Goal: Task Accomplishment & Management: Manage account settings

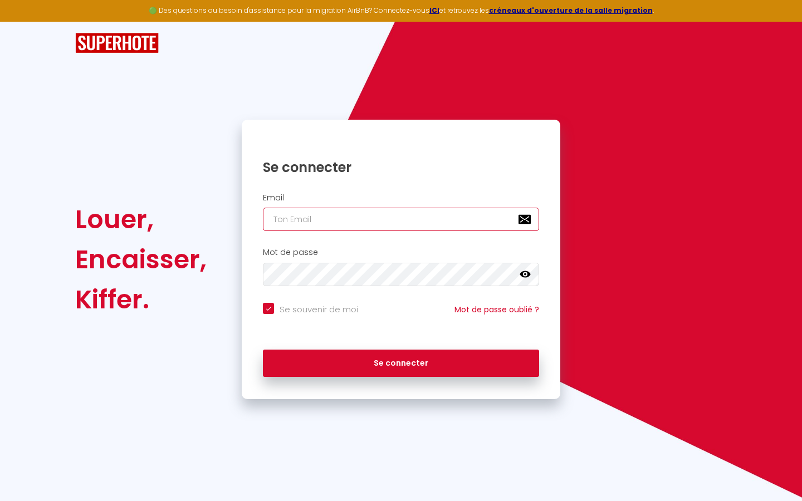
type input "l"
checkbox input "true"
type input "le"
checkbox input "true"
type input "les"
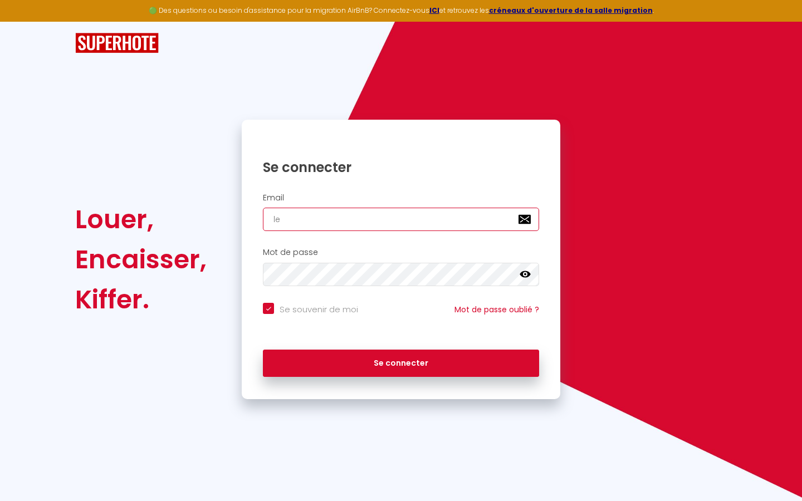
checkbox input "true"
type input "lesp"
checkbox input "true"
type input "lespa"
checkbox input "true"
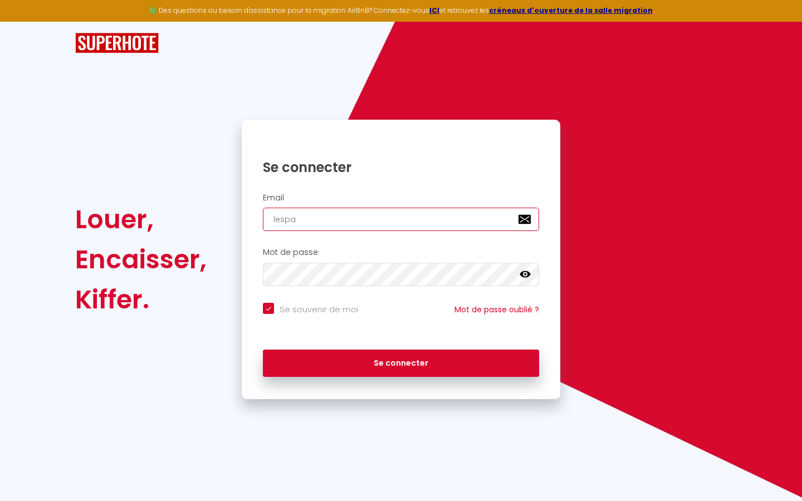
type input "lespac"
checkbox input "true"
type input "lespace"
checkbox input "true"
type input "lespaced"
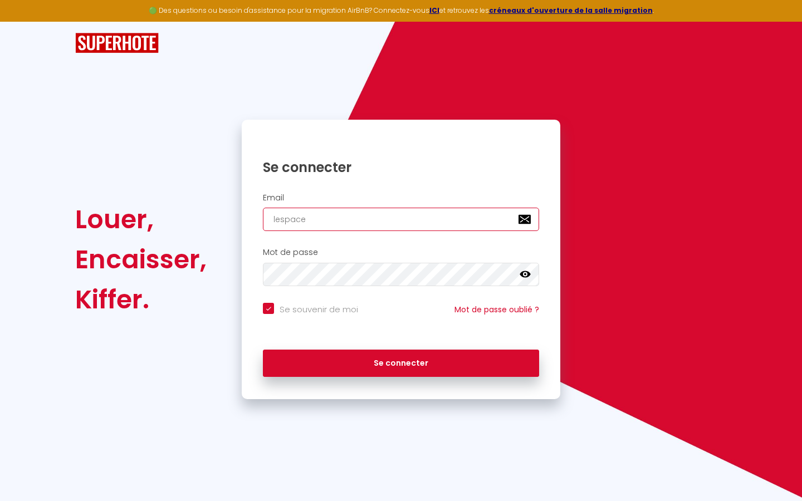
checkbox input "true"
type input "lespacede"
checkbox input "true"
type input "lespacedet"
checkbox input "true"
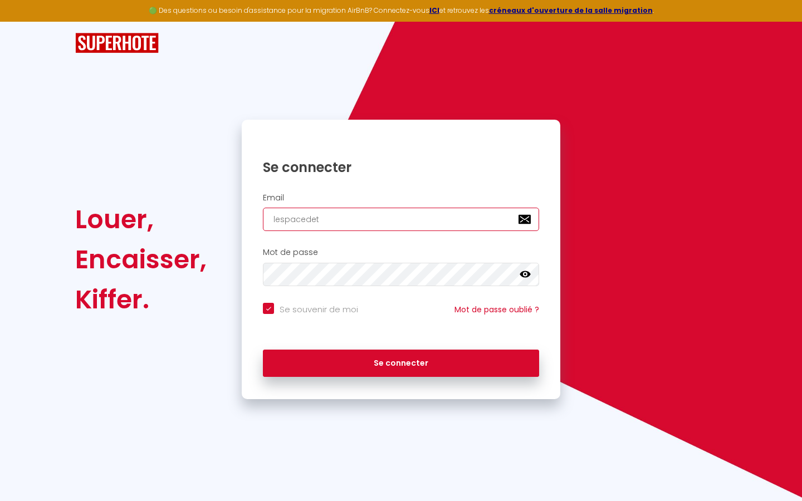
type input "lespacedete"
checkbox input "true"
type input "lespacedeten"
checkbox input "true"
type input "lespacedetent"
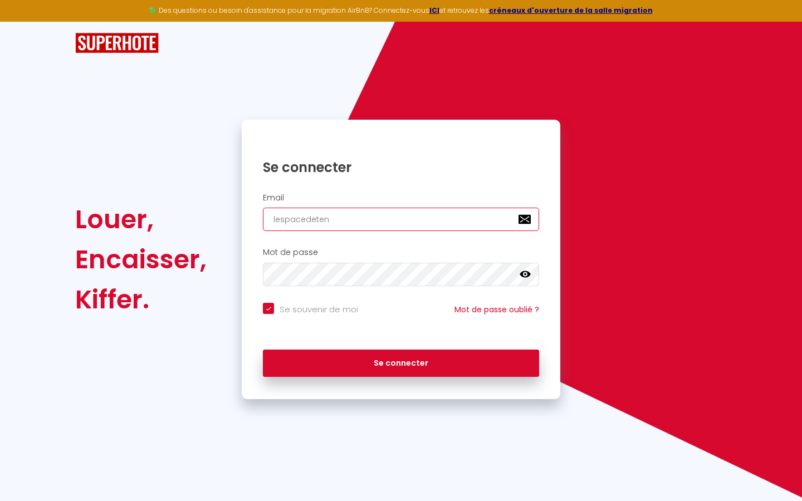
checkbox input "true"
type input "lespacedetente"
checkbox input "true"
type input "lespacedetente@"
checkbox input "true"
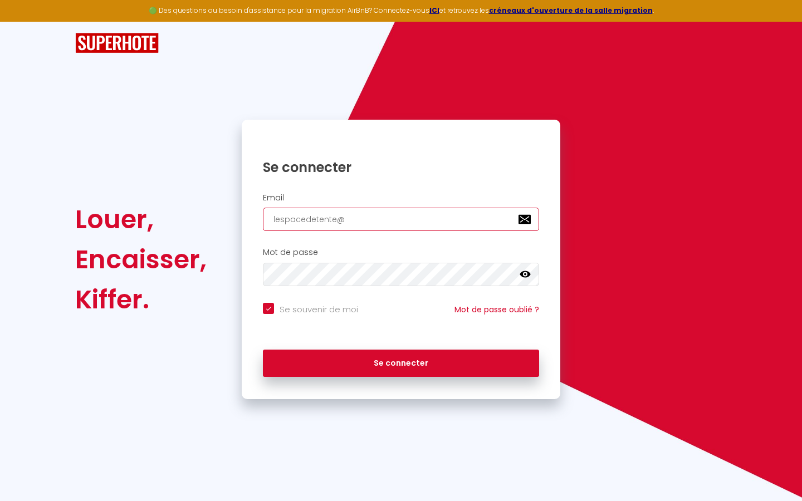
type input "lespacedetente@g"
checkbox input "true"
type input "lespacedetente@gm"
checkbox input "true"
type input "lespacedetente@gma"
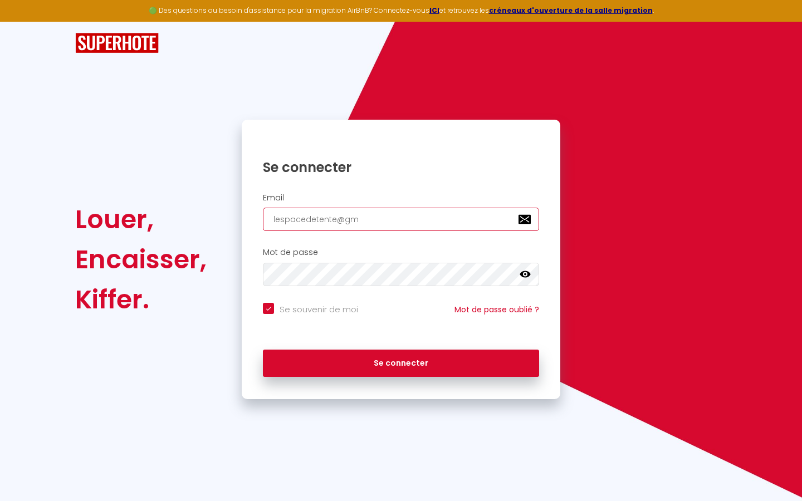
checkbox input "true"
type input "lespacedetente@gmai"
checkbox input "true"
type input "[EMAIL_ADDRESS]"
checkbox input "true"
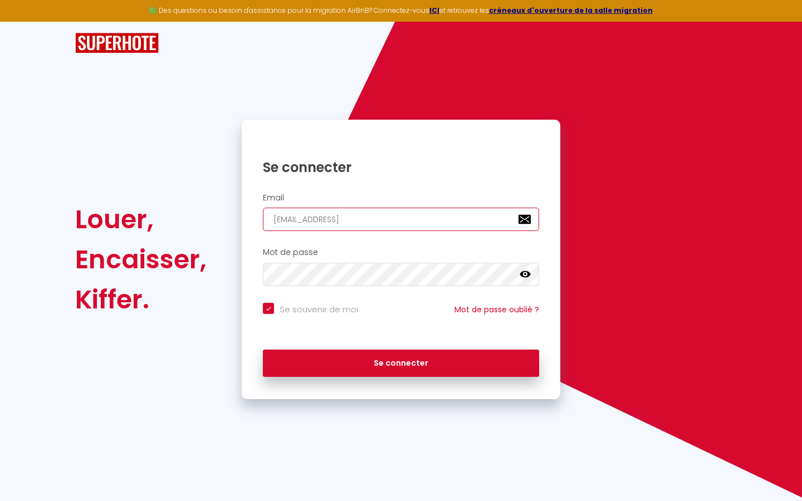
type input "[EMAIL_ADDRESS]."
checkbox input "true"
type input "lespacedetente@gmail.c"
checkbox input "true"
type input "[EMAIL_ADDRESS][DOMAIN_NAME]"
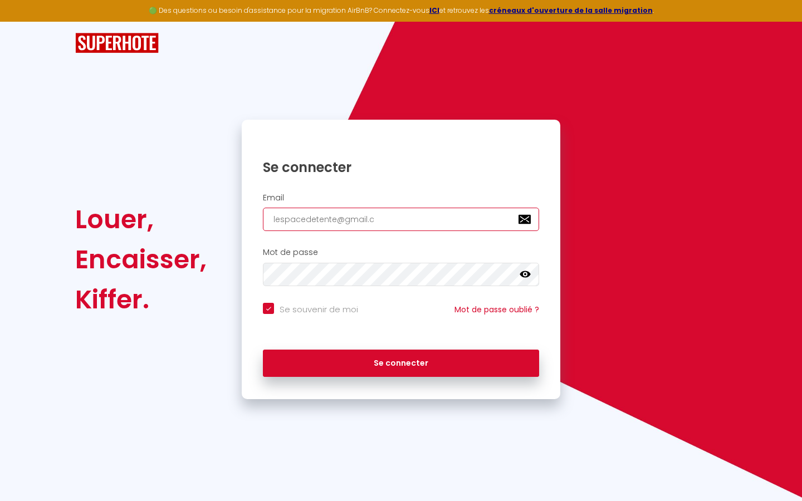
checkbox input "true"
type input "[EMAIL_ADDRESS][DOMAIN_NAME]"
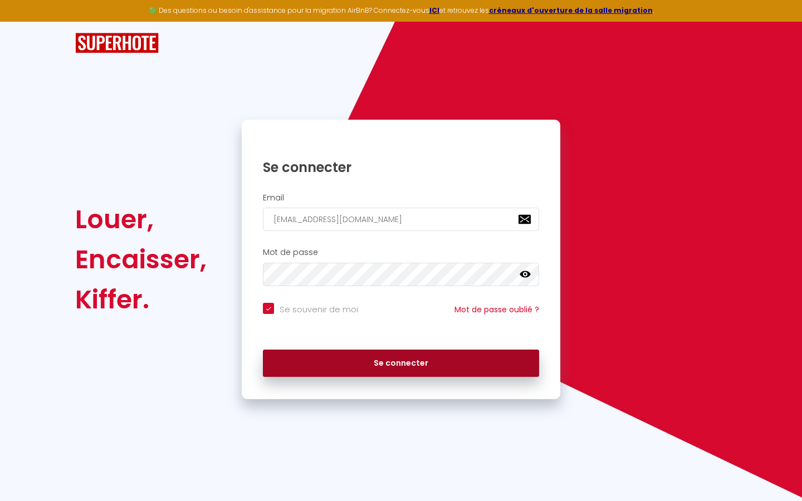
checkbox input "true"
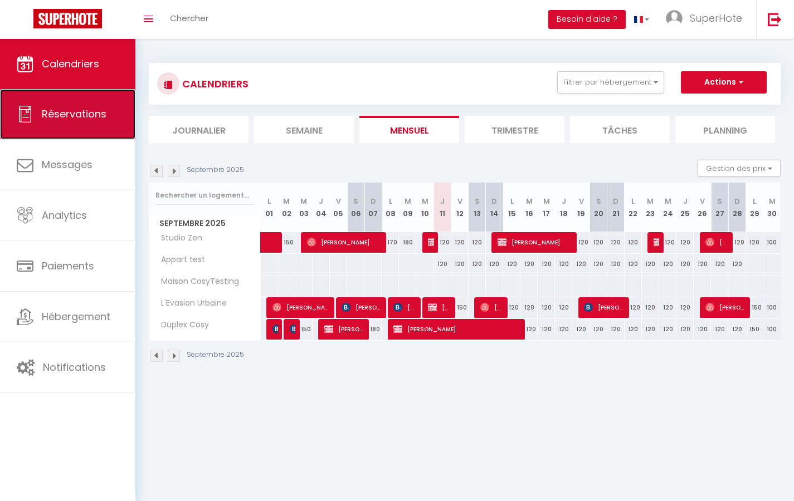
click at [58, 113] on span "Réservations" at bounding box center [74, 114] width 65 height 14
select select "not_cancelled"
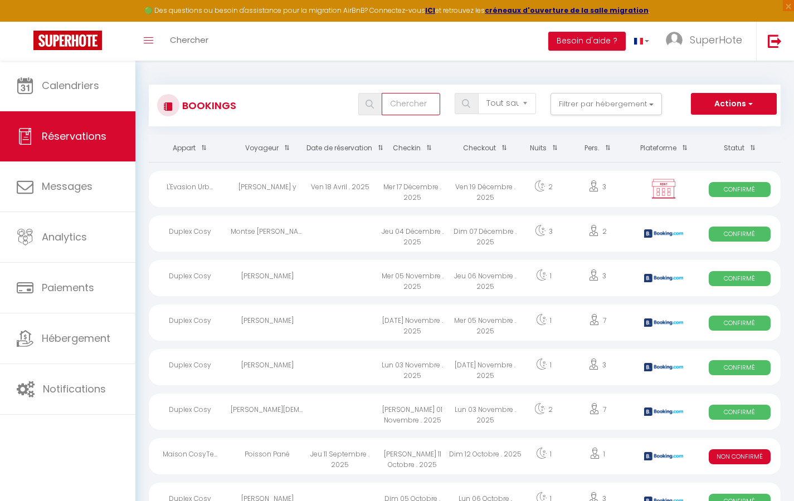
click at [412, 100] on input "text" at bounding box center [411, 104] width 58 height 22
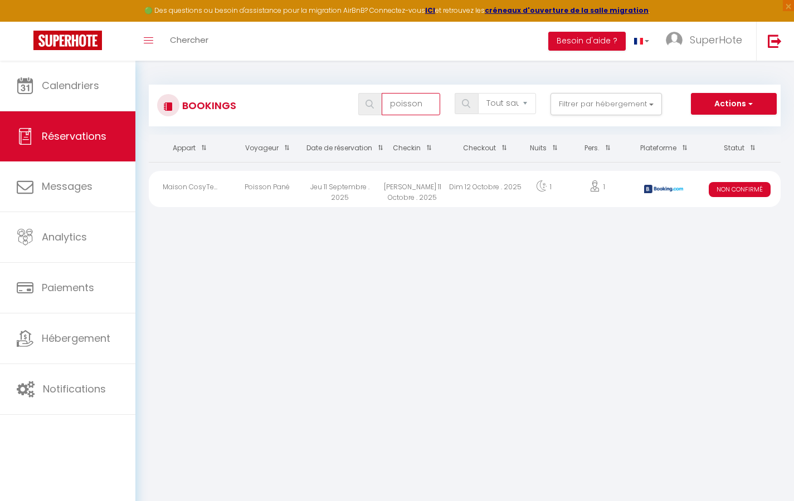
type input "poisson"
click at [369, 186] on div "Jeu 11 Septembre . 2025" at bounding box center [340, 189] width 72 height 36
select select "KO"
select select "0"
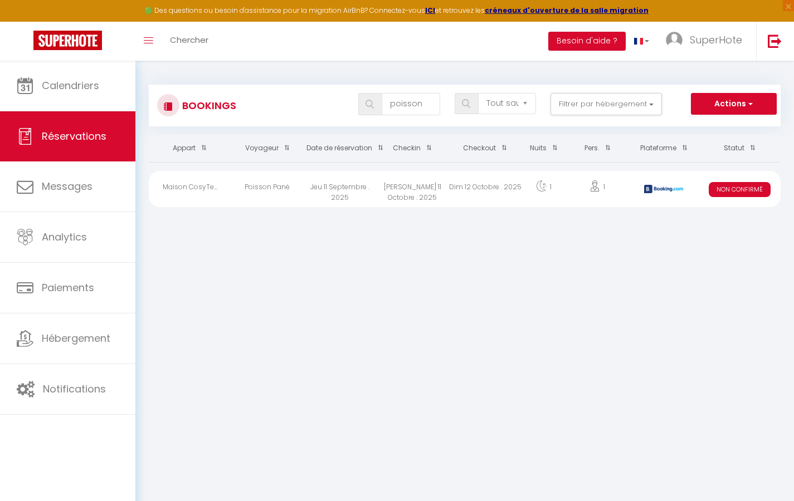
select select "0"
select select "1"
select select
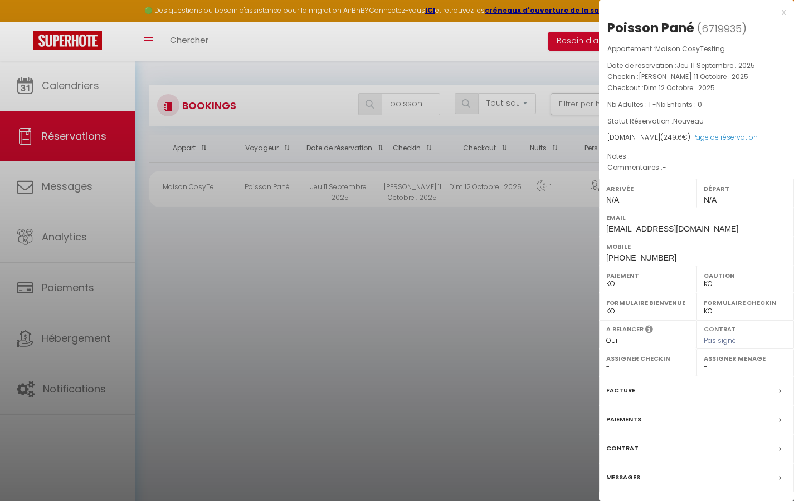
click at [783, 14] on div "x" at bounding box center [692, 12] width 187 height 13
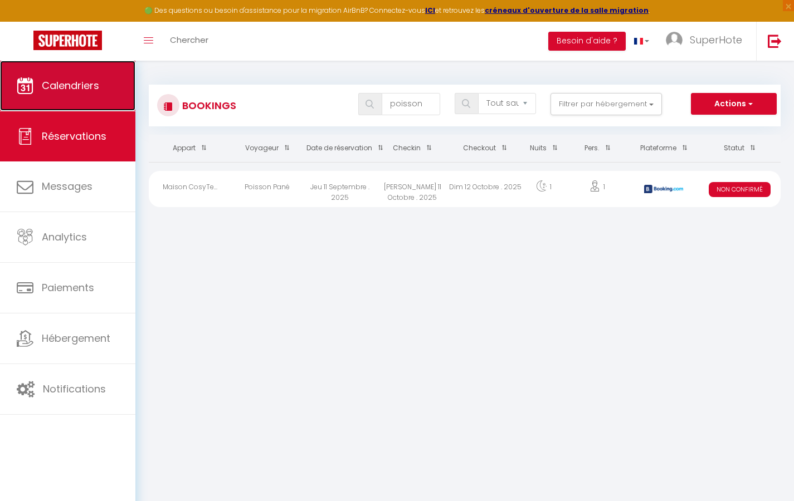
click at [74, 99] on link "Calendriers" at bounding box center [67, 86] width 135 height 50
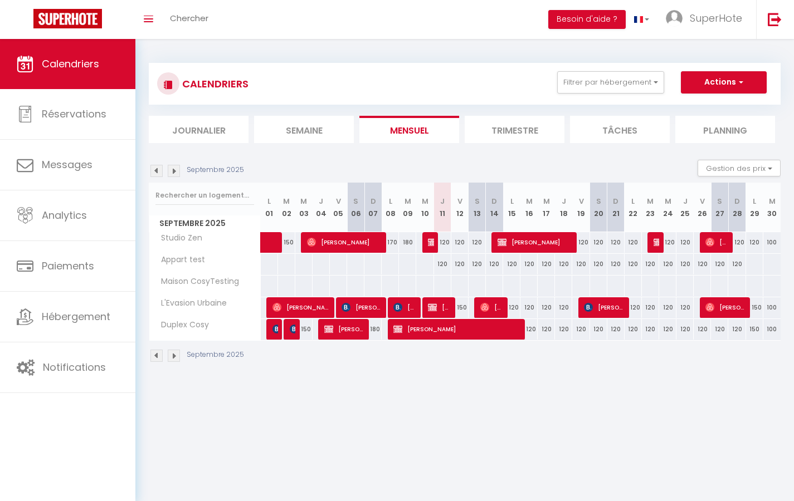
select select "not_cancelled"
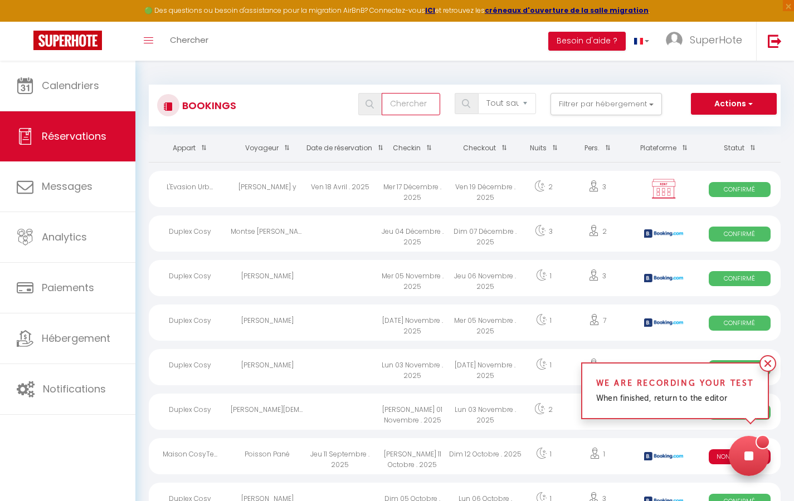
click at [408, 103] on input "text" at bounding box center [411, 104] width 58 height 22
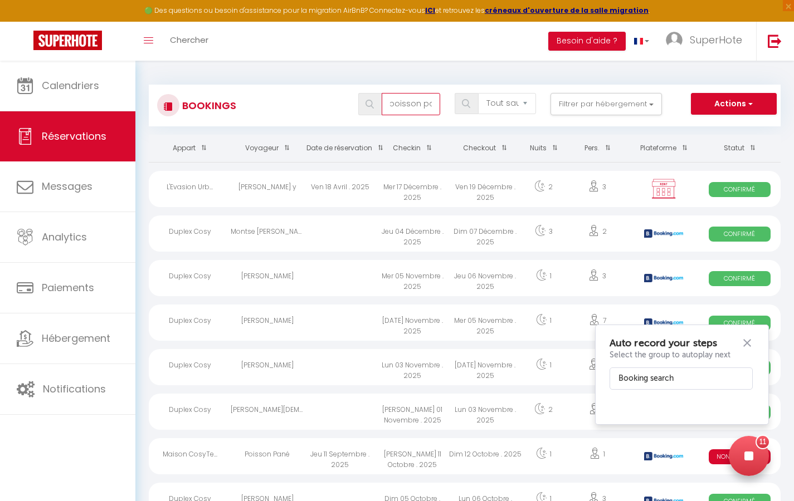
scroll to position [0, 11]
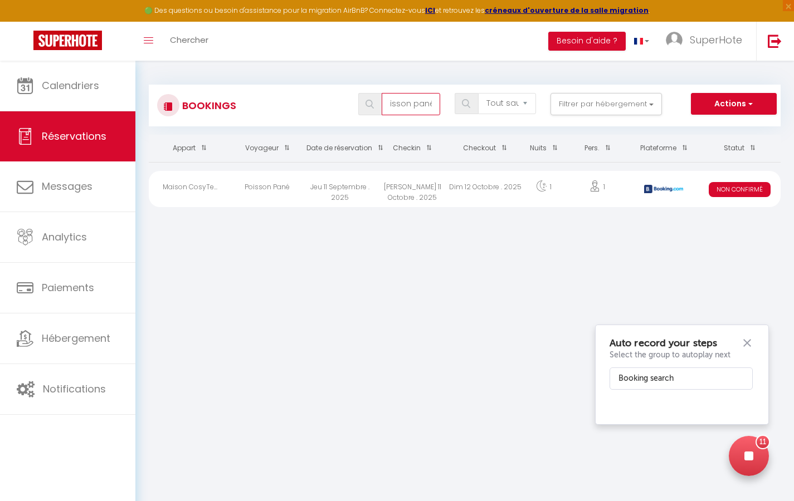
type input "poisson pané"
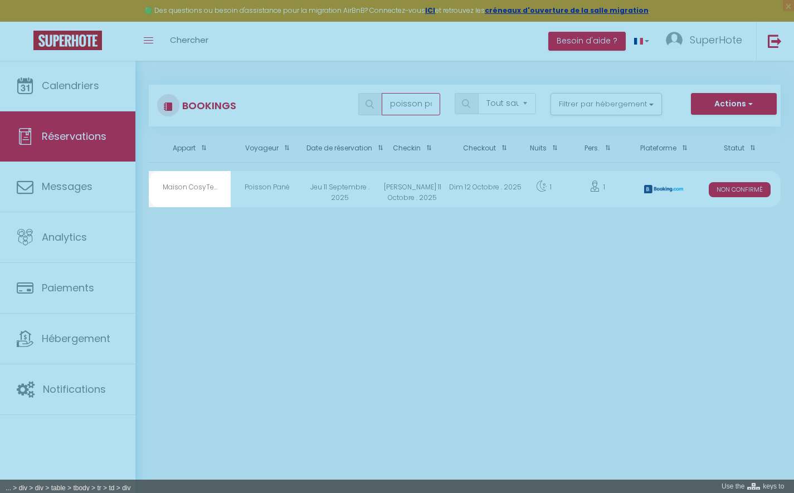
click at [204, 190] on div at bounding box center [397, 246] width 794 height 493
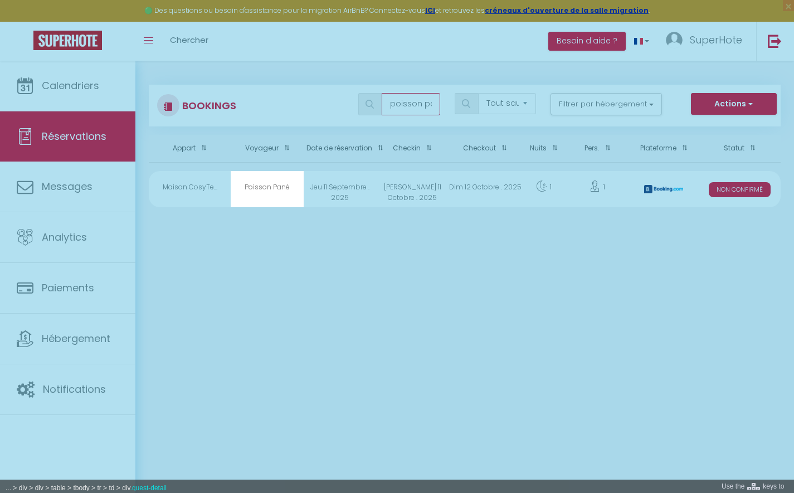
click at [269, 189] on div at bounding box center [397, 246] width 794 height 493
click at [669, 186] on div at bounding box center [397, 246] width 794 height 493
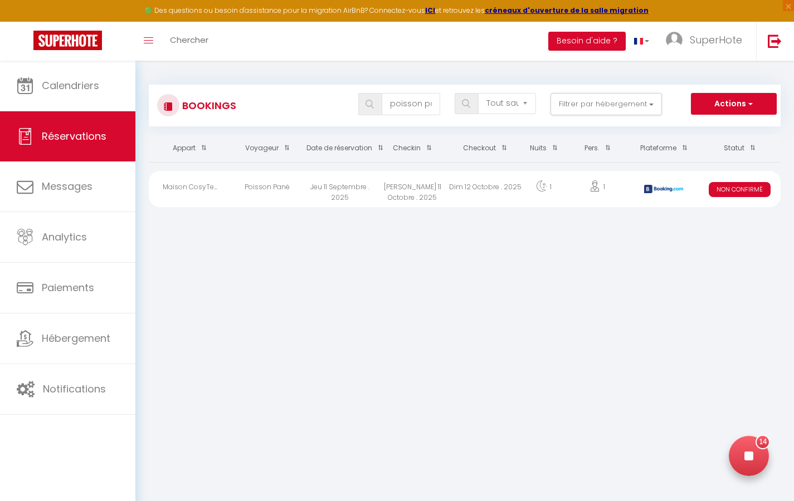
click at [491, 183] on div "Dim 12 Octobre . 2025" at bounding box center [485, 189] width 72 height 36
select select "KO"
select select "0"
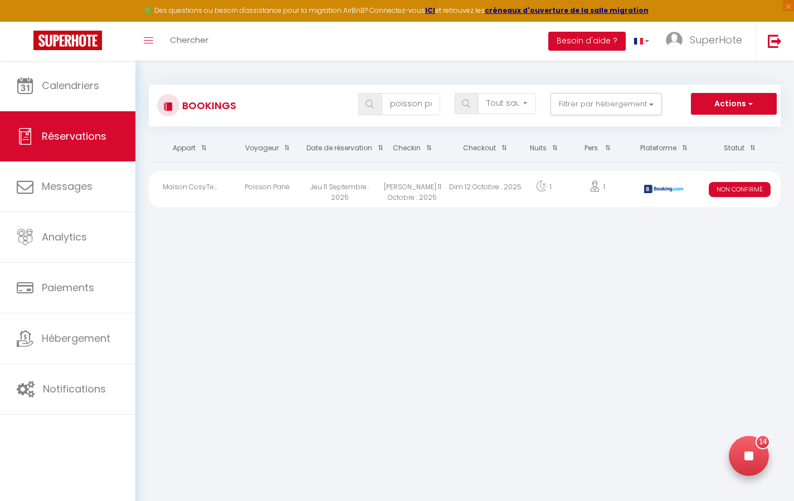
select select "1"
select select
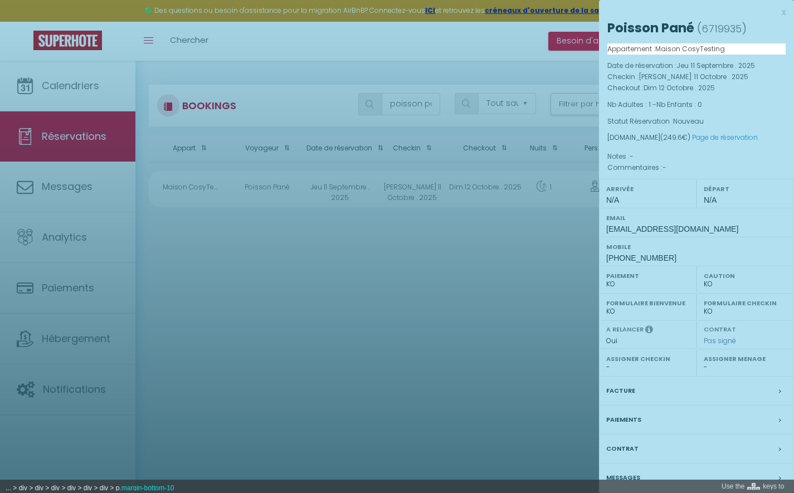
click at [686, 53] on div at bounding box center [397, 246] width 794 height 493
click at [668, 26] on div at bounding box center [397, 246] width 794 height 493
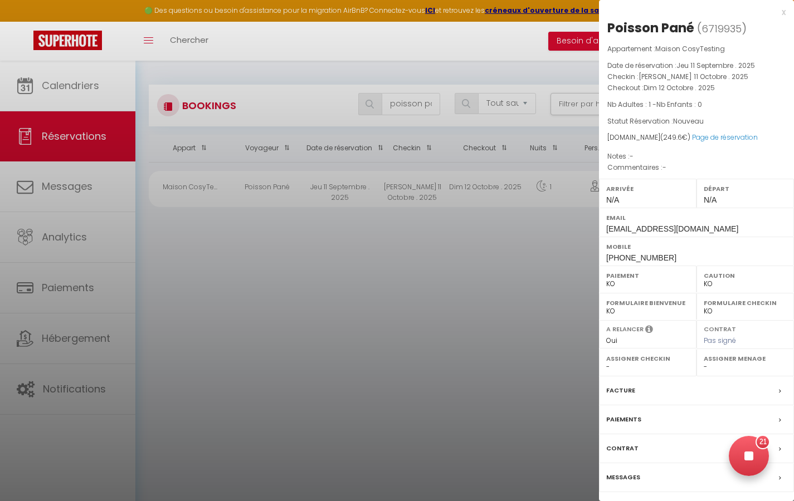
click at [784, 12] on div "x" at bounding box center [692, 12] width 187 height 13
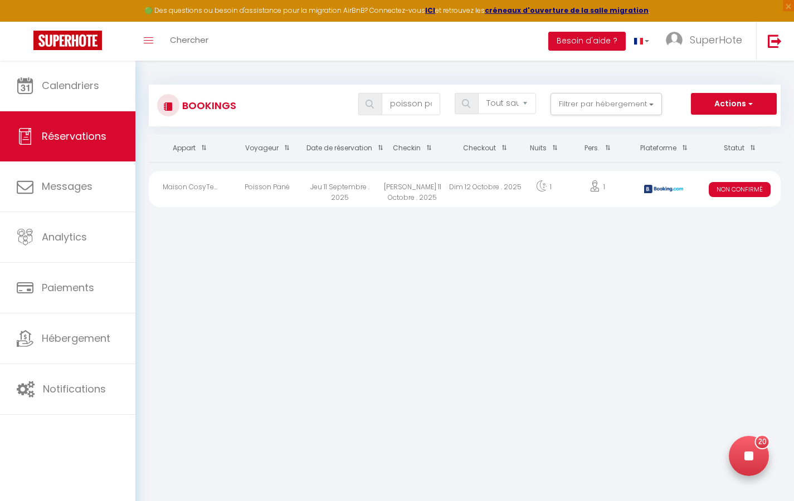
click at [744, 460] on div at bounding box center [749, 456] width 40 height 40
click at [777, 36] on img at bounding box center [775, 41] width 14 height 14
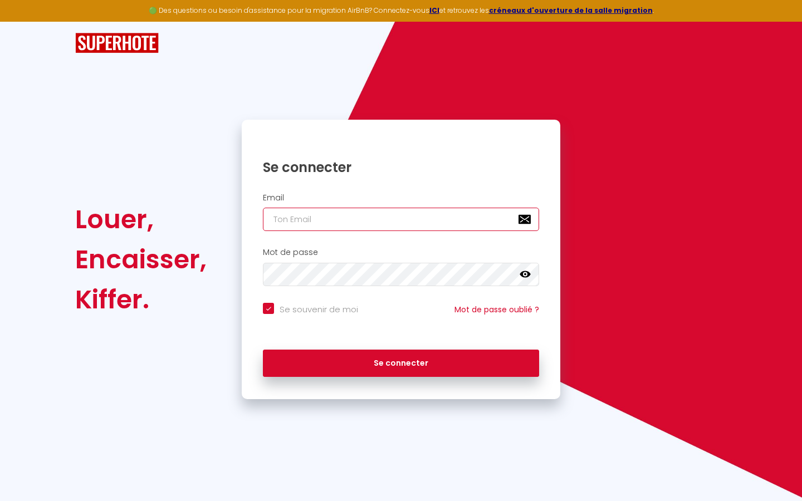
type input "l"
checkbox input "true"
type input "le"
checkbox input "true"
type input "les"
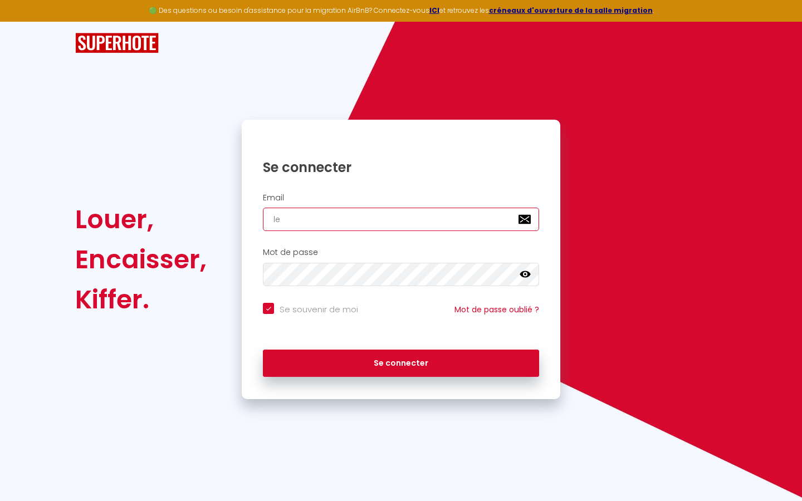
checkbox input "true"
type input "lesp"
checkbox input "true"
type input "lespa"
checkbox input "true"
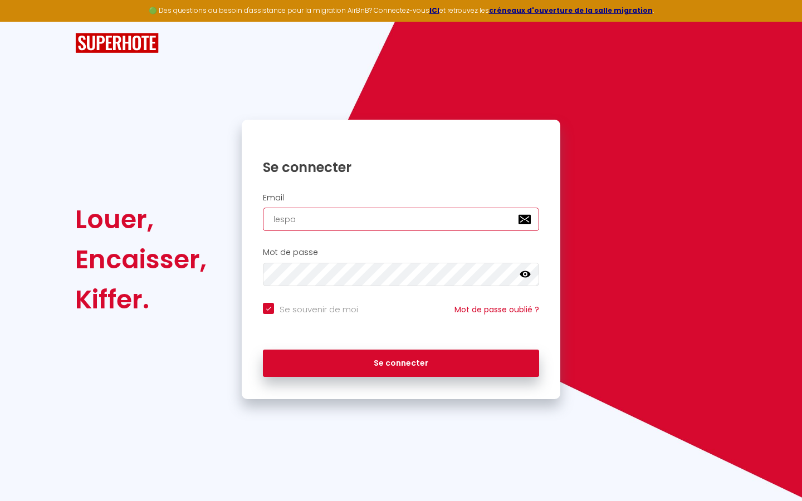
type input "lespac"
checkbox input "true"
type input "lespace"
checkbox input "true"
type input "lespaced"
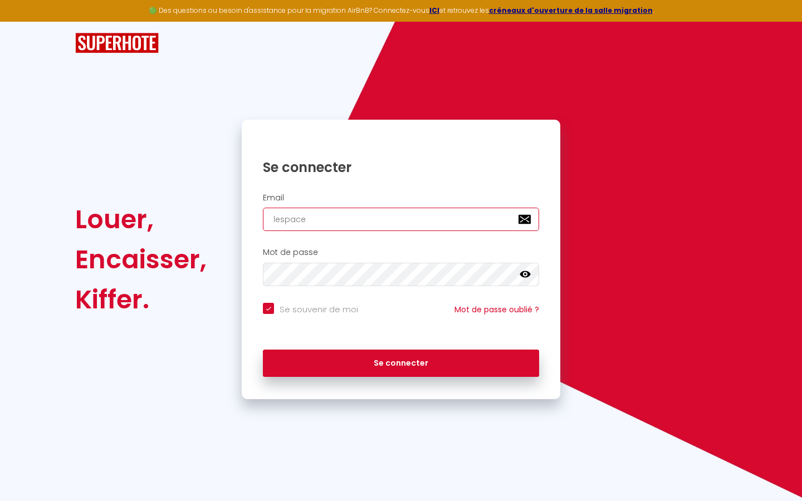
checkbox input "true"
type input "lespacede"
checkbox input "true"
type input "lespacedet"
checkbox input "true"
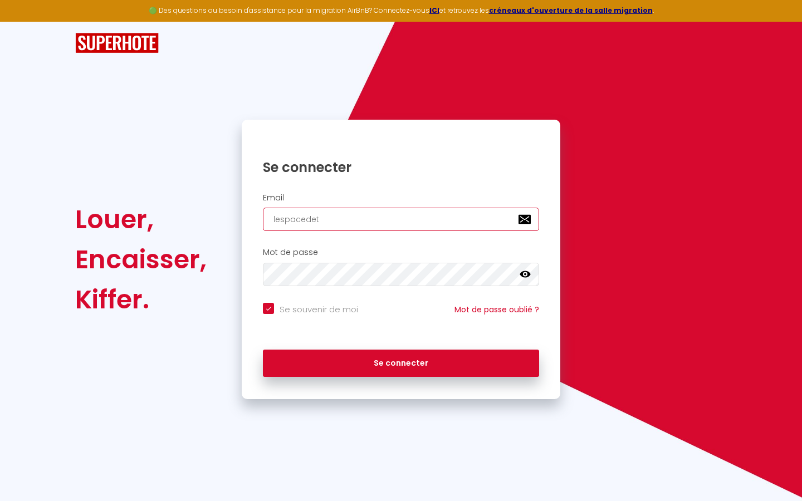
type input "lespacedete"
checkbox input "true"
type input "lespacedeten"
checkbox input "true"
type input "lespacedetent"
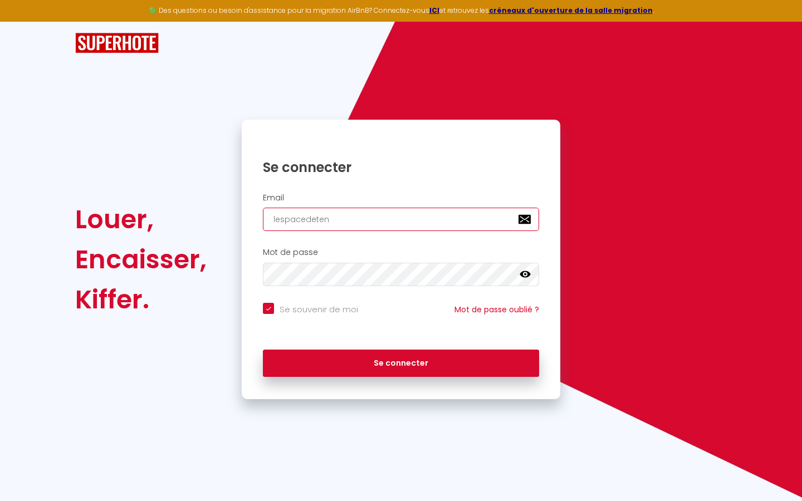
checkbox input "true"
type input "lespacedetente"
checkbox input "true"
type input "lespacedetente@"
checkbox input "true"
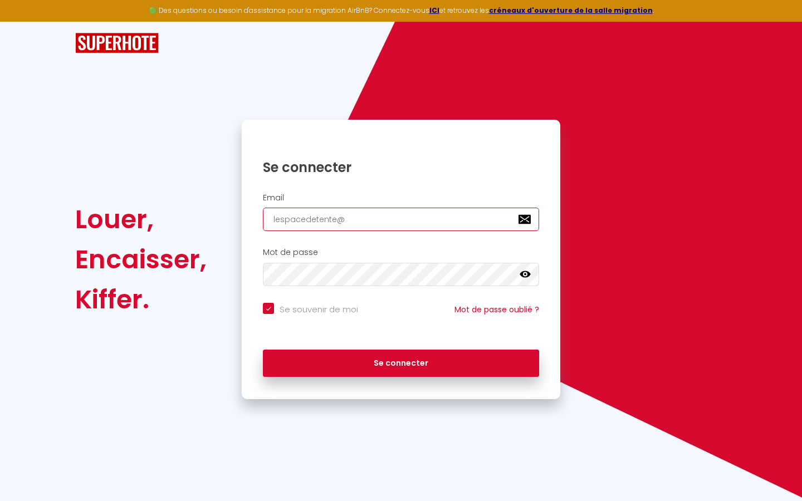
type input "lespacedetente@g"
checkbox input "true"
type input "lespacedetente@gm"
checkbox input "true"
type input "lespacedetente@gma"
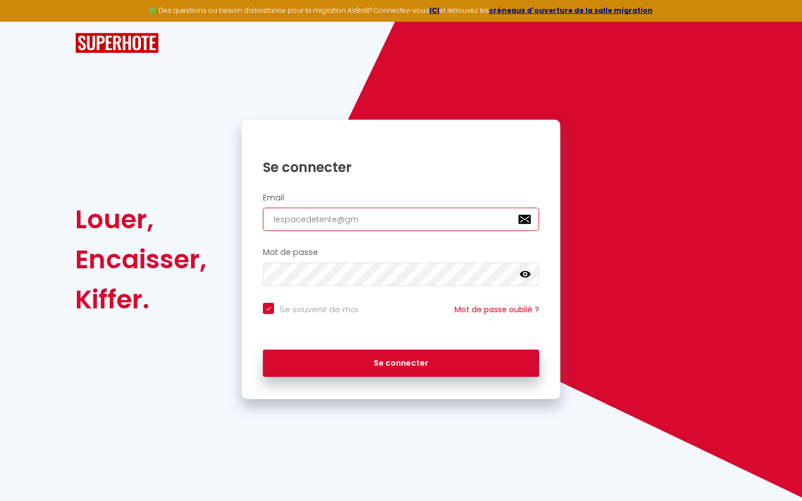
checkbox input "true"
type input "lespacedetente@gmai"
checkbox input "true"
type input "[EMAIL_ADDRESS]"
checkbox input "true"
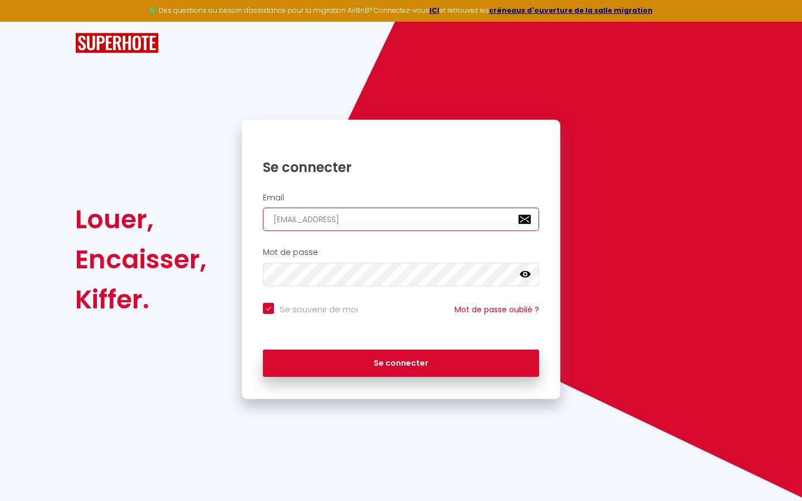
type input "[EMAIL_ADDRESS]."
checkbox input "true"
type input "lespacedetente@gmail.c"
checkbox input "true"
type input "[EMAIL_ADDRESS][DOMAIN_NAME]"
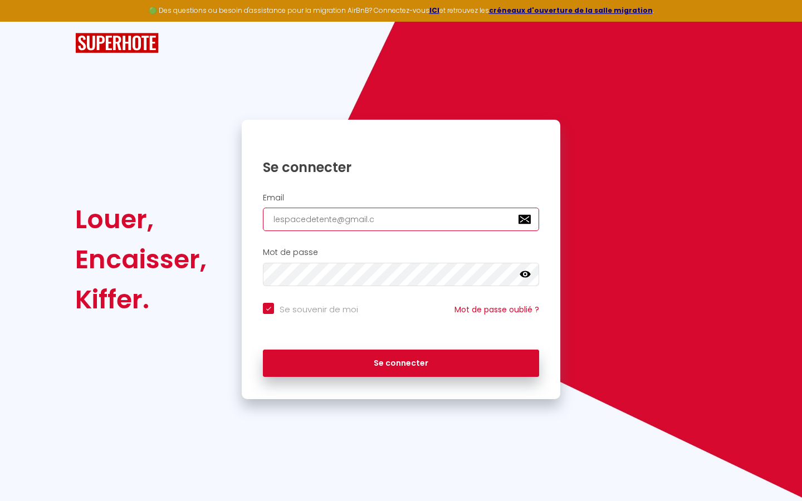
checkbox input "true"
type input "[EMAIL_ADDRESS][DOMAIN_NAME]"
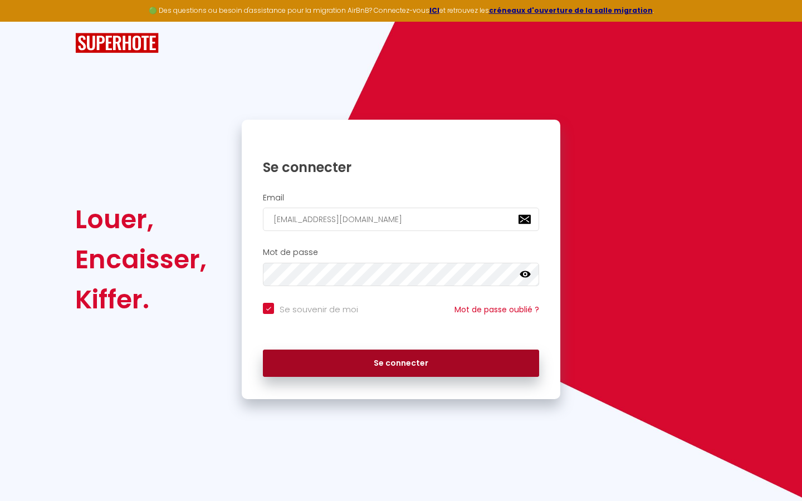
checkbox input "true"
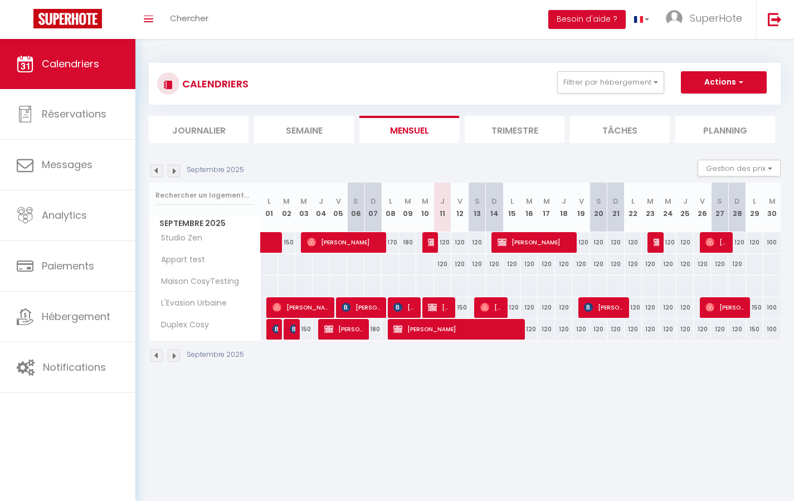
select select "not_cancelled"
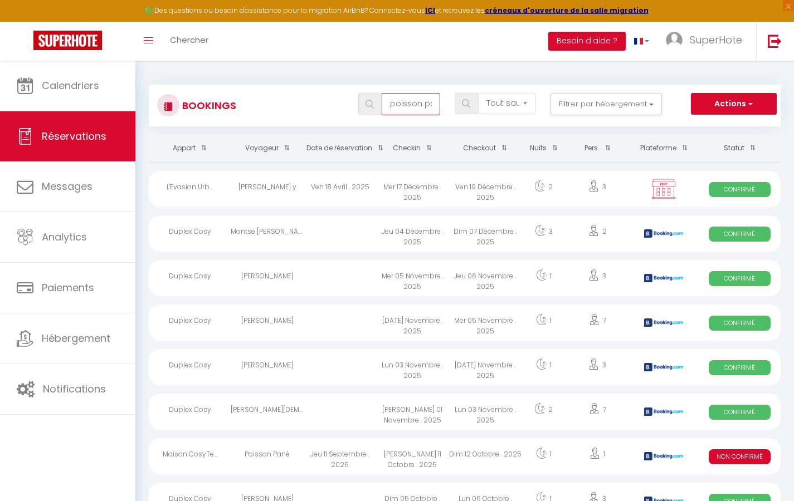
type input "poisson pané"
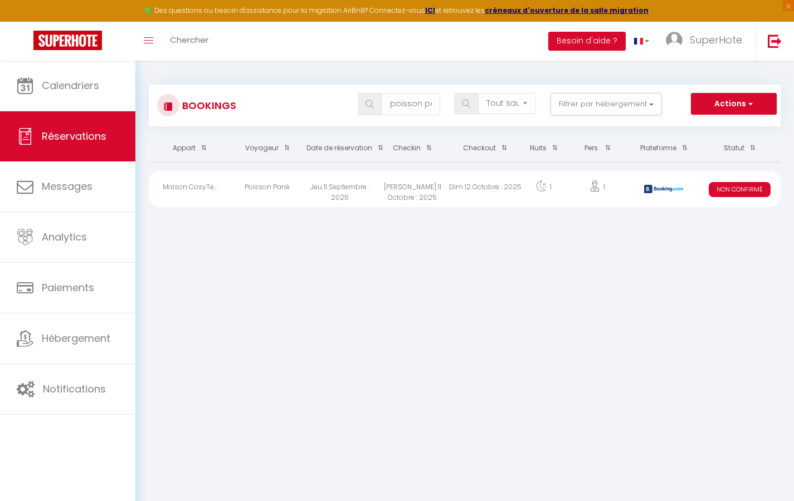
select select "KO"
select select "0"
select select "1"
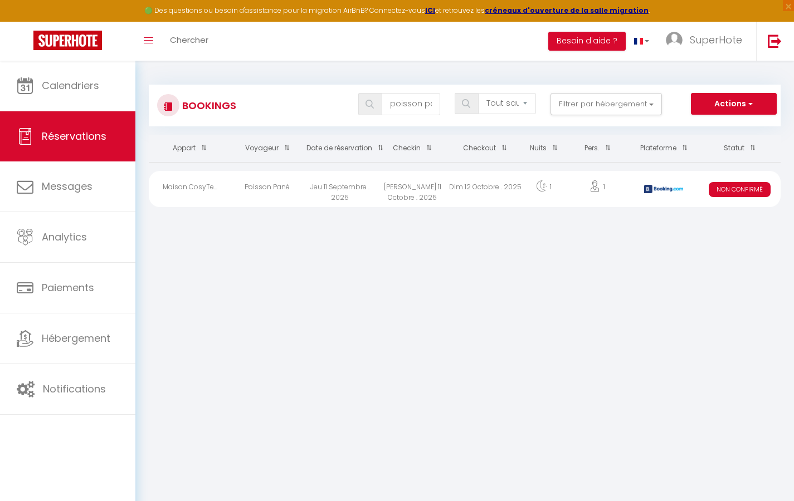
select select
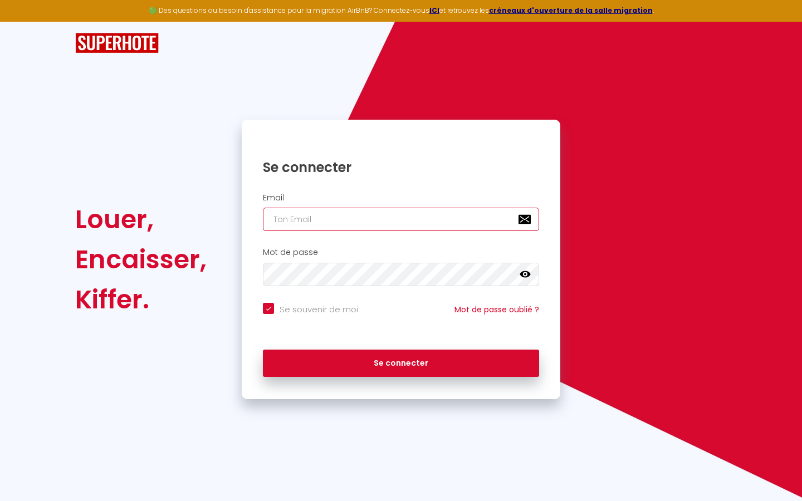
type input "l"
checkbox input "true"
type input "le"
checkbox input "true"
type input "les"
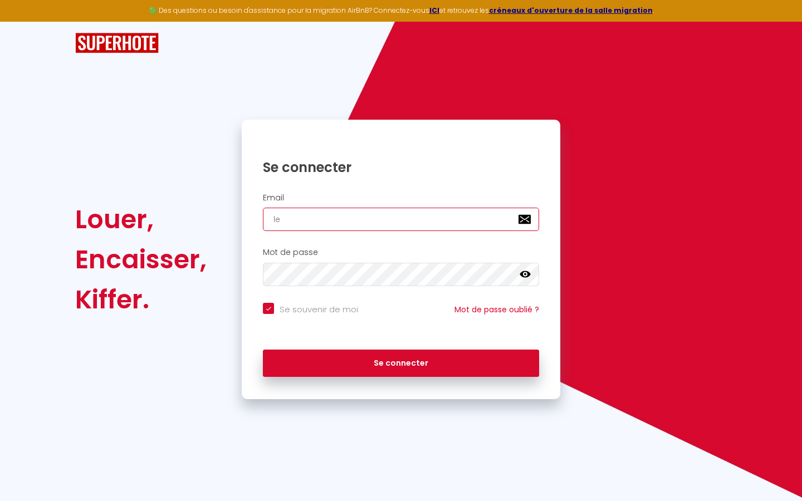
checkbox input "true"
type input "lesp"
checkbox input "true"
type input "lespa"
checkbox input "true"
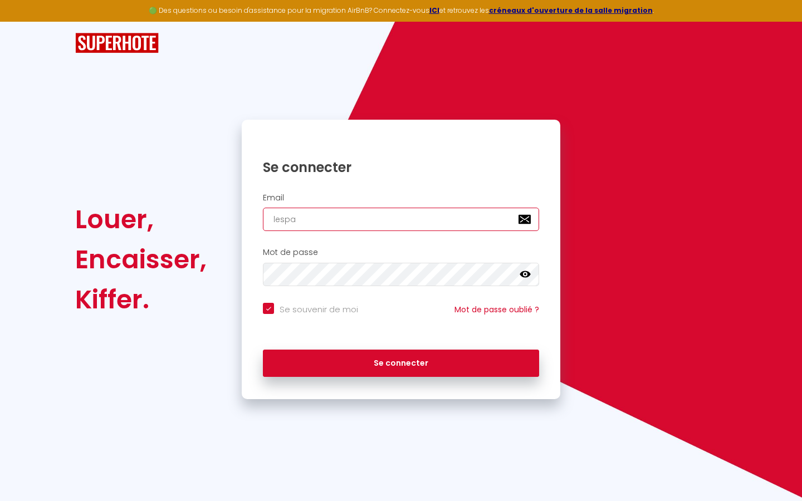
type input "lespac"
checkbox input "true"
type input "lespace"
checkbox input "true"
type input "lespaced"
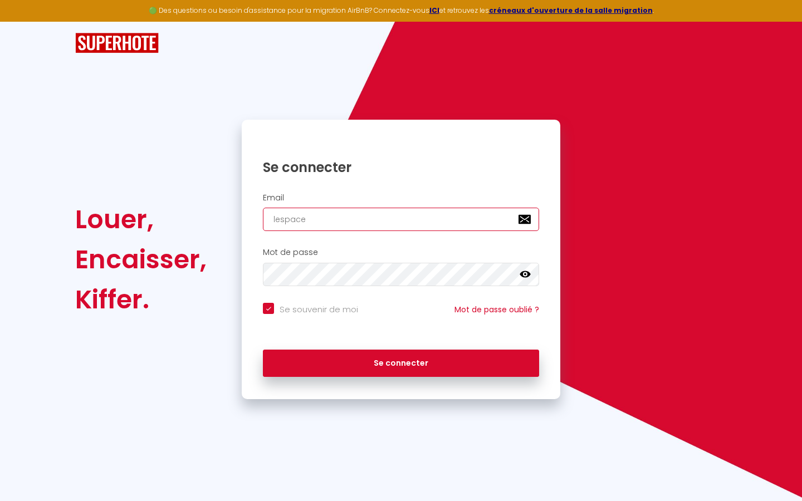
checkbox input "true"
type input "lespacede"
checkbox input "true"
type input "lespacedet"
checkbox input "true"
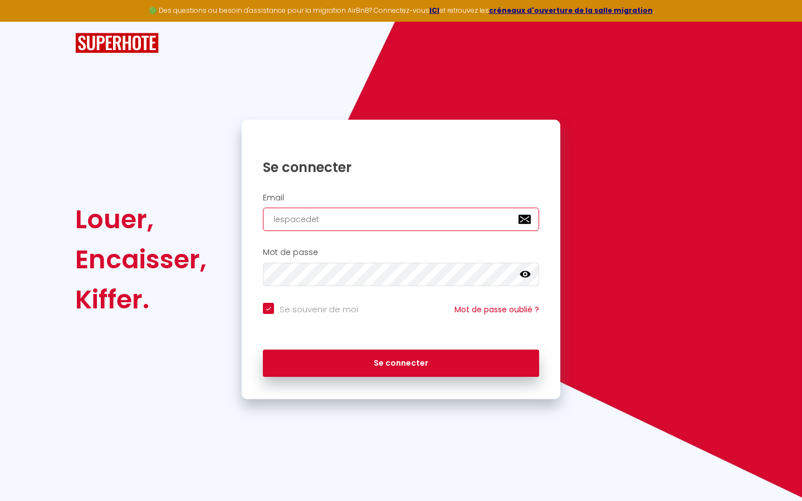
type input "lespacedete"
checkbox input "true"
type input "lespacedeten"
checkbox input "true"
type input "lespacedetent"
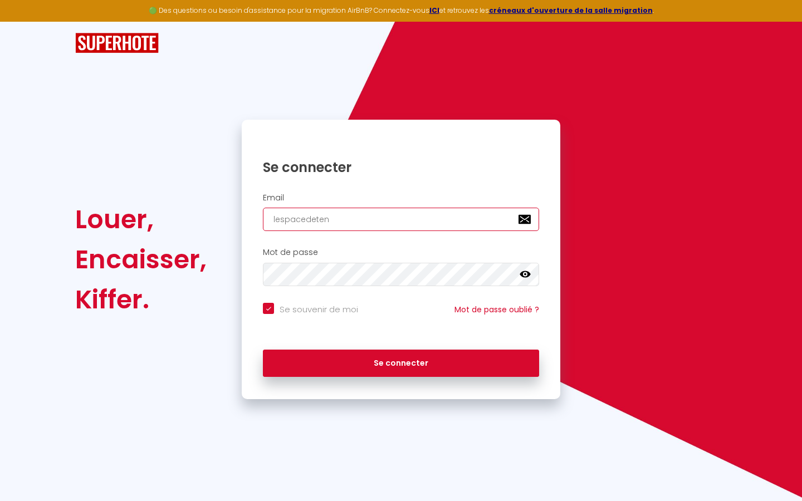
checkbox input "true"
type input "lespacedetente"
checkbox input "true"
type input "lespacedetente@"
checkbox input "true"
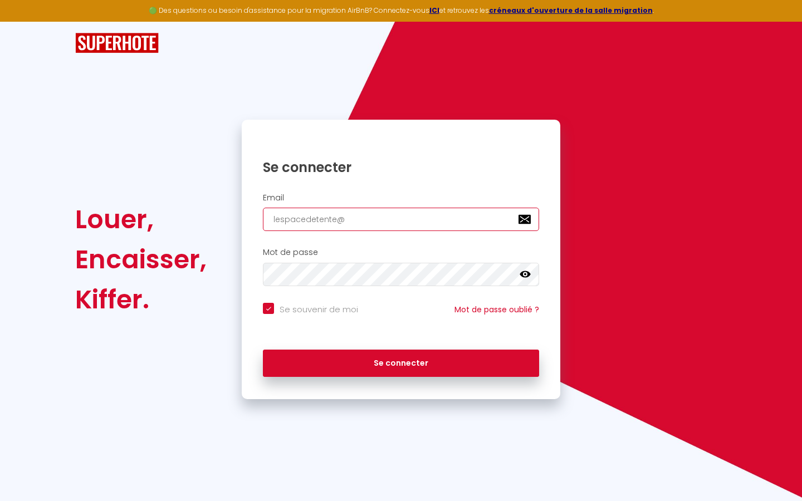
type input "lespacedetente@g"
checkbox input "true"
type input "lespacedetente@gm"
checkbox input "true"
type input "lespacedetente@gma"
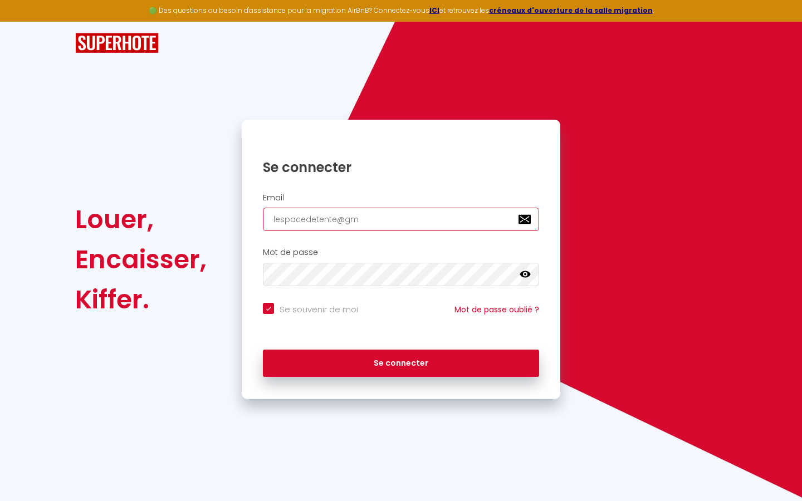
checkbox input "true"
type input "lespacedetente@gmai"
checkbox input "true"
type input "[EMAIL_ADDRESS]"
checkbox input "true"
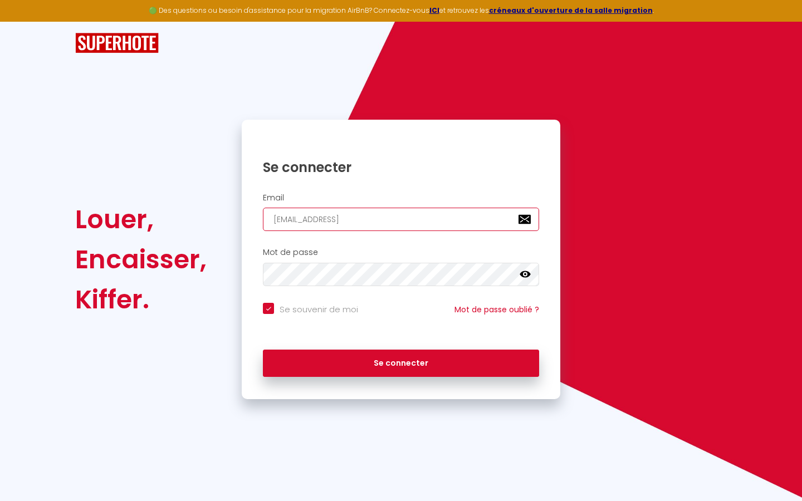
type input "[EMAIL_ADDRESS]."
checkbox input "true"
type input "lespacedetente@gmail.c"
checkbox input "true"
type input "[EMAIL_ADDRESS][DOMAIN_NAME]"
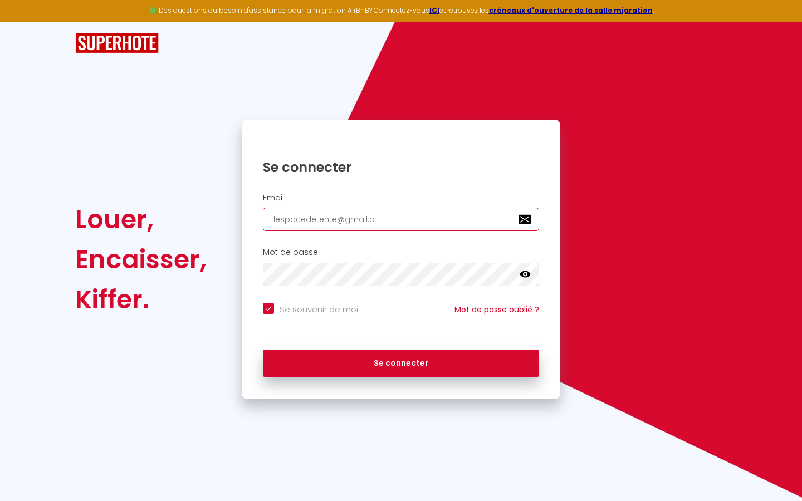
checkbox input "true"
type input "[EMAIL_ADDRESS][DOMAIN_NAME]"
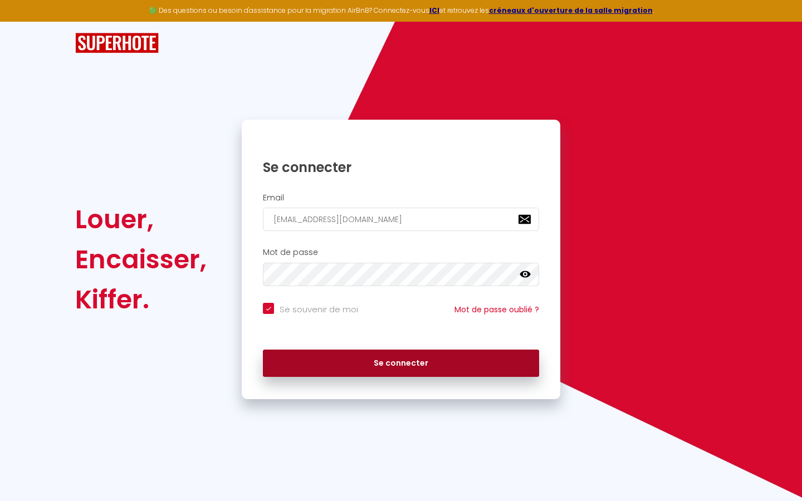
checkbox input "true"
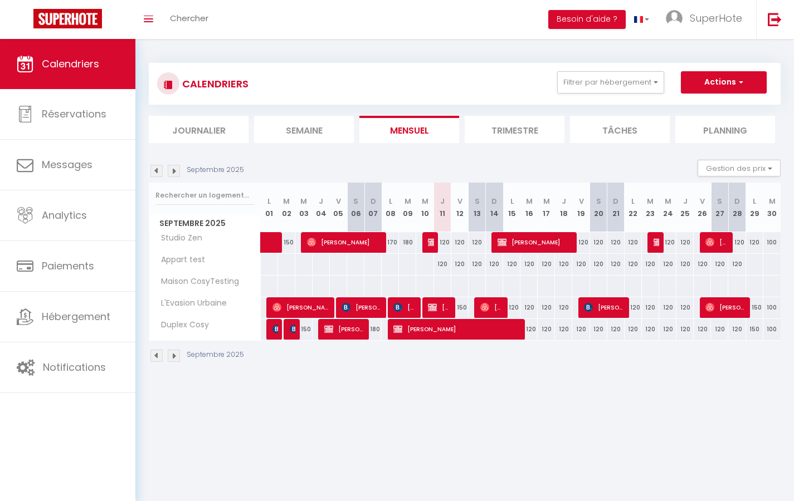
select select "not_cancelled"
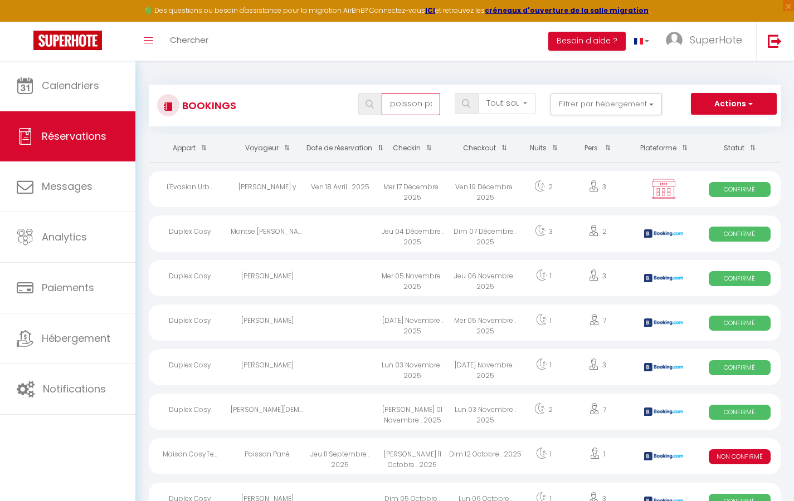
type input "poisson pané"
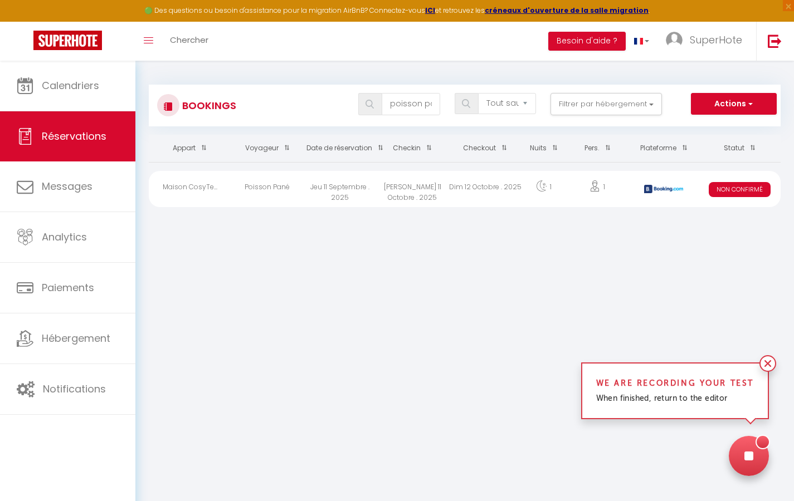
click at [264, 186] on div "Poisson Pané" at bounding box center [267, 189] width 72 height 36
select select "KO"
select select "0"
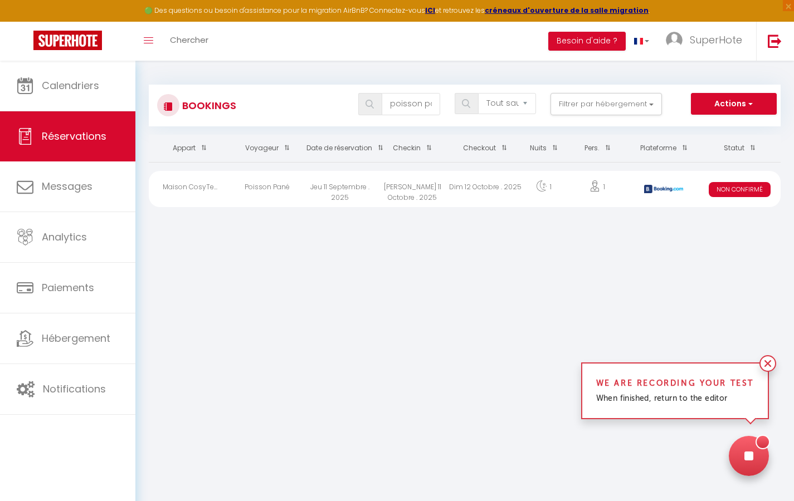
select select "1"
select select
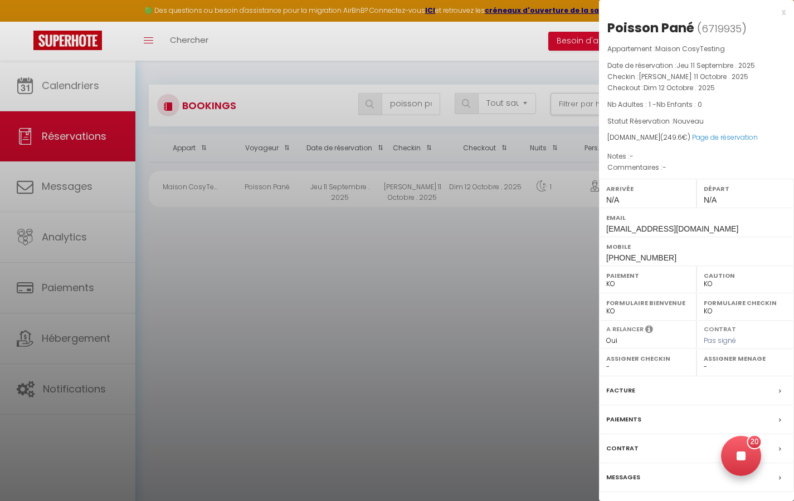
drag, startPoint x: 746, startPoint y: 458, endPoint x: 754, endPoint y: 416, distance: 43.2
click at [747, 457] on div at bounding box center [741, 456] width 40 height 40
click at [779, 13] on div "x" at bounding box center [692, 12] width 187 height 13
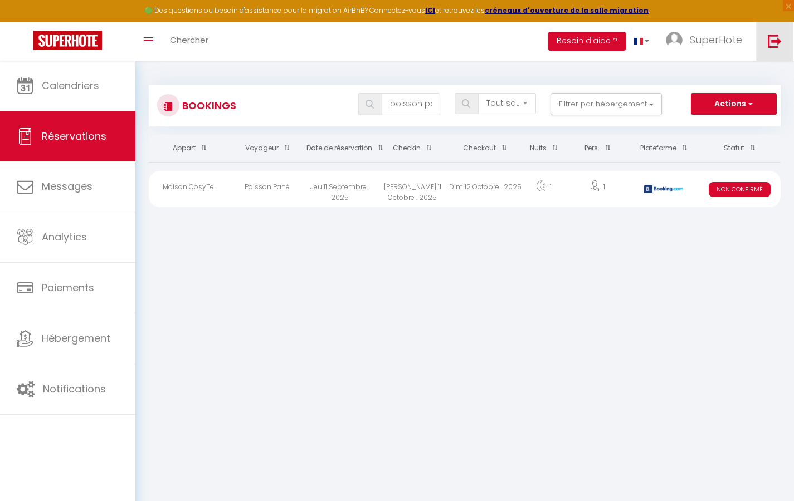
click at [779, 45] on img at bounding box center [775, 41] width 14 height 14
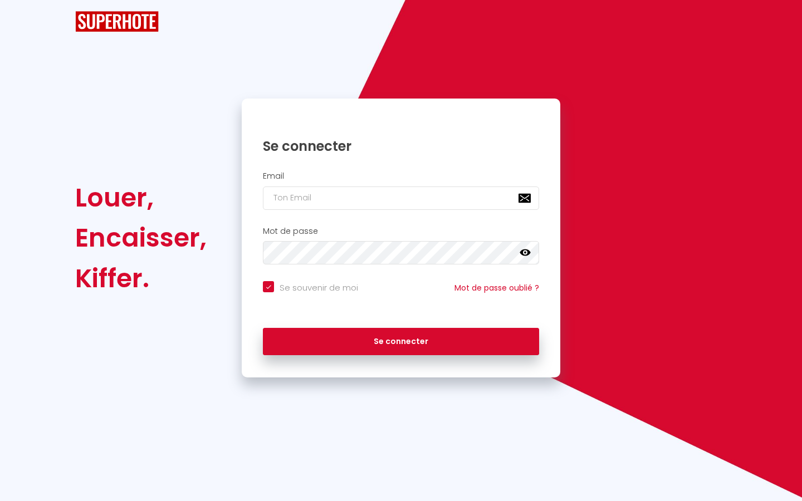
checkbox input "true"
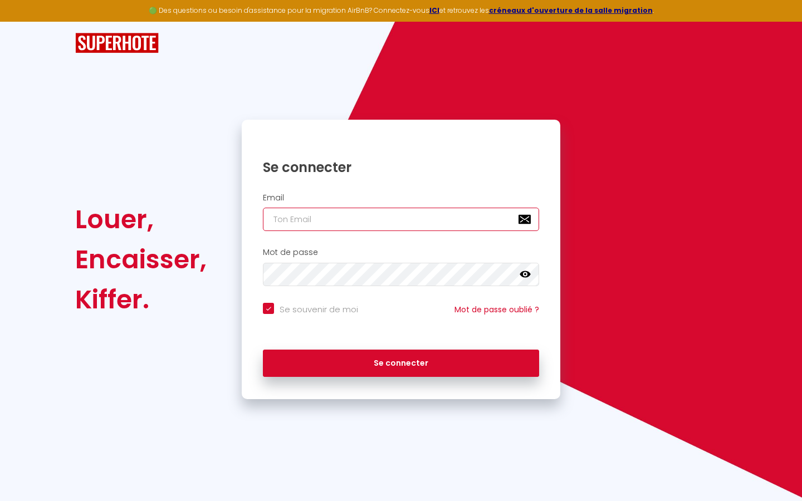
type input "l"
checkbox input "true"
type input "le"
checkbox input "true"
type input "les"
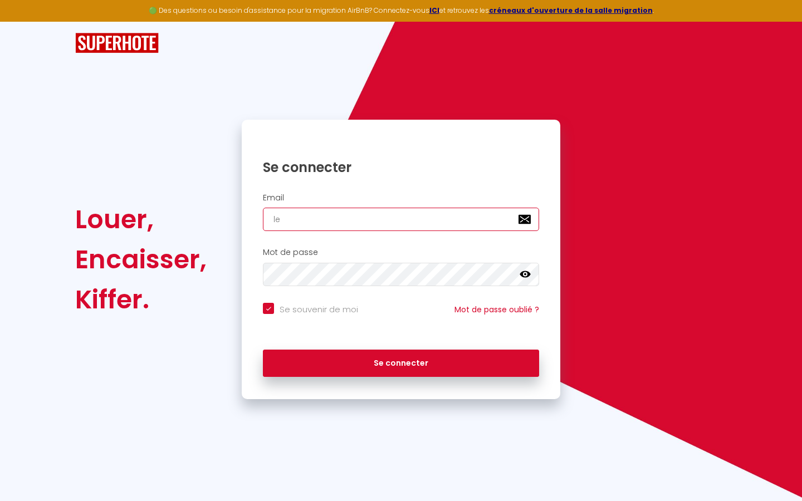
checkbox input "true"
type input "lesp"
checkbox input "true"
type input "lespa"
checkbox input "true"
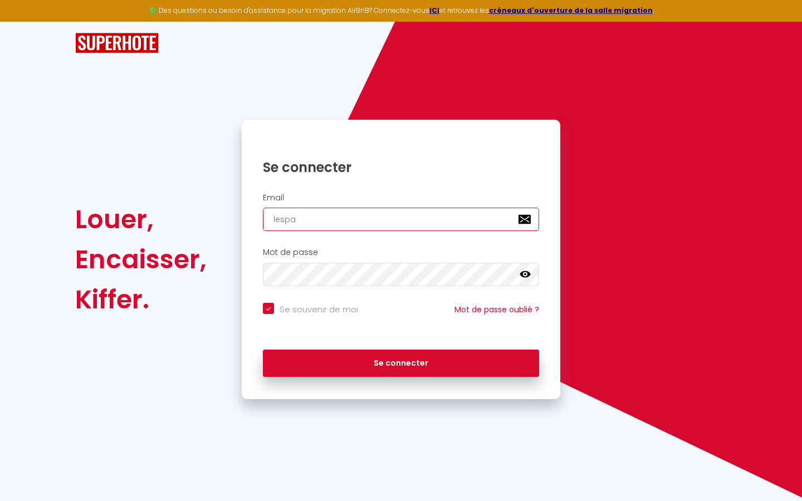
type input "lespac"
checkbox input "true"
type input "lespace"
checkbox input "true"
type input "lespaced"
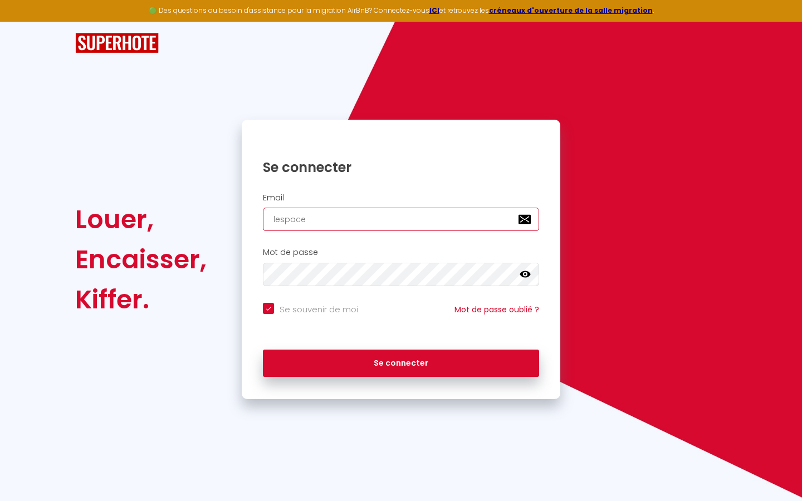
checkbox input "true"
type input "lespacede"
checkbox input "true"
type input "lespacedet"
checkbox input "true"
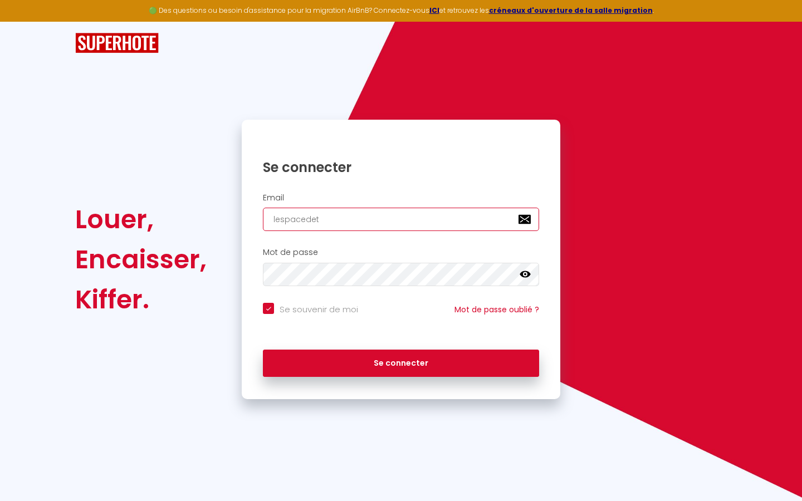
type input "lespacedete"
checkbox input "true"
type input "lespacedeten"
checkbox input "true"
type input "lespacedetent"
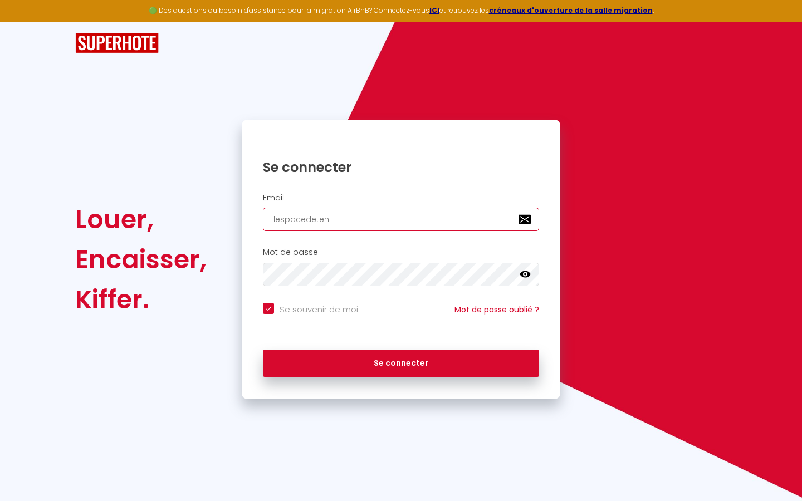
checkbox input "true"
type input "lespacedetente"
checkbox input "true"
type input "lespacedetente@"
checkbox input "true"
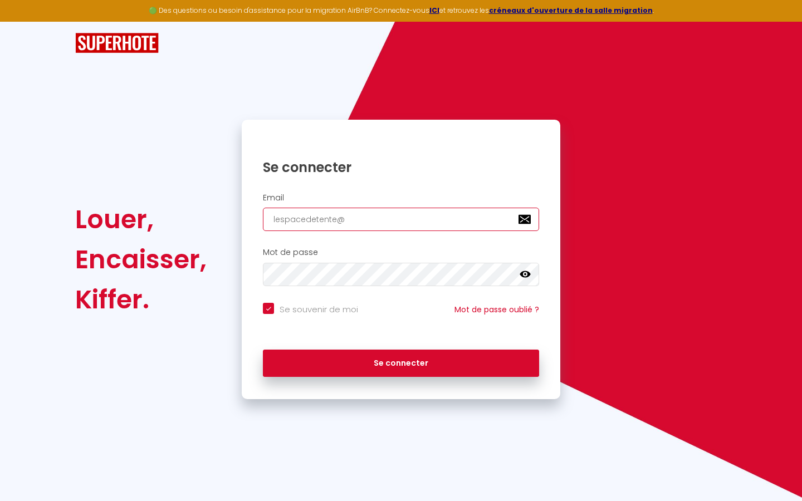
type input "lespacedetente@g"
checkbox input "true"
type input "lespacedetente@gm"
checkbox input "true"
type input "lespacedetente@gma"
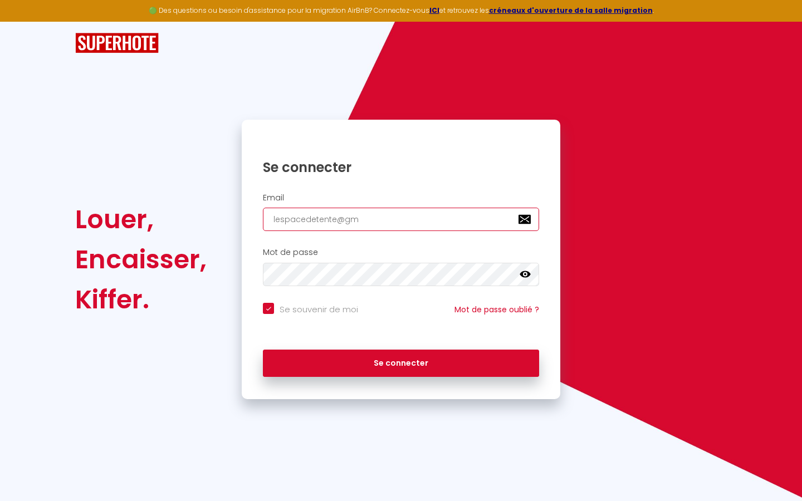
checkbox input "true"
type input "lespacedetente@gmai"
checkbox input "true"
type input "[EMAIL_ADDRESS]"
checkbox input "true"
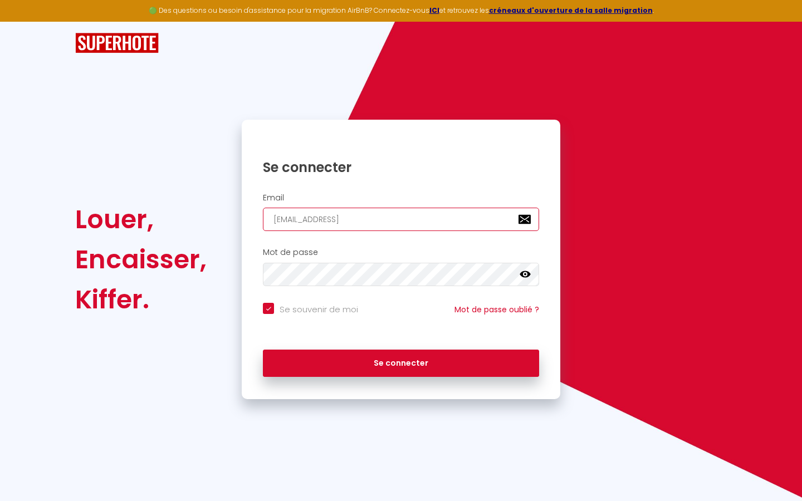
type input "[EMAIL_ADDRESS]."
checkbox input "true"
type input "lespacedetente@gmail.c"
checkbox input "true"
type input "[EMAIL_ADDRESS][DOMAIN_NAME]"
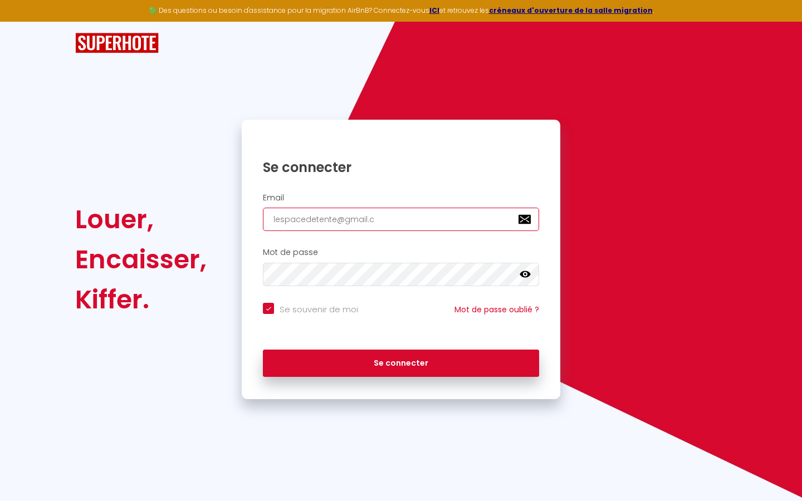
checkbox input "true"
type input "[EMAIL_ADDRESS][DOMAIN_NAME]"
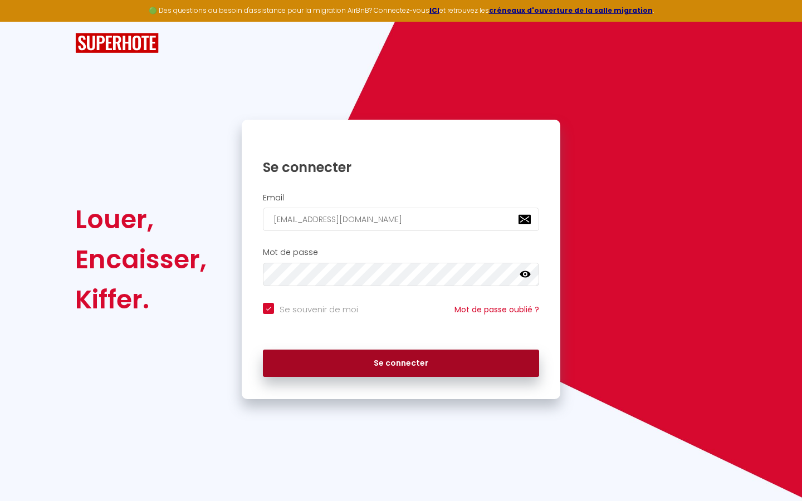
checkbox input "true"
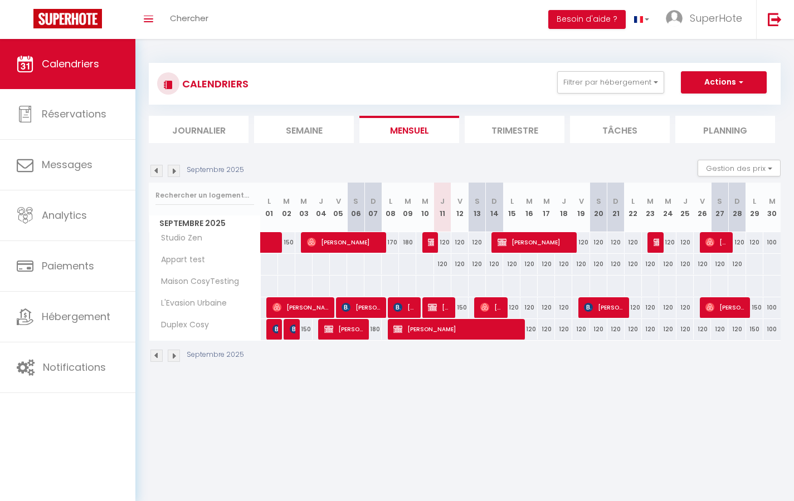
select select "not_cancelled"
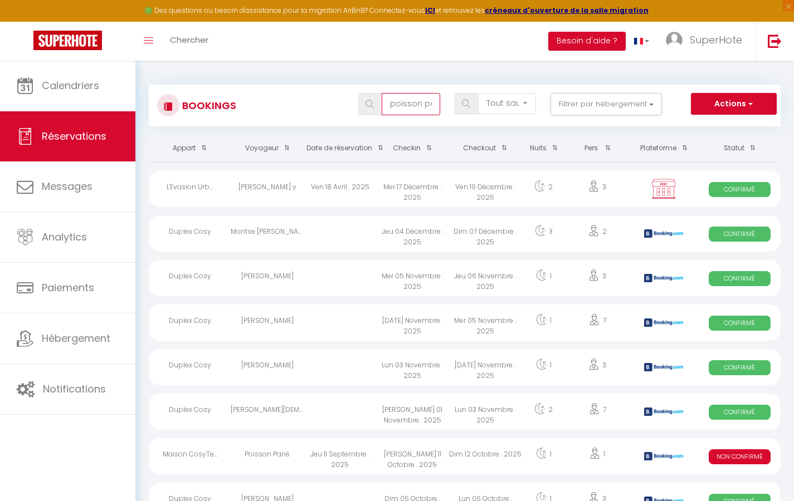
type input "poisson pané"
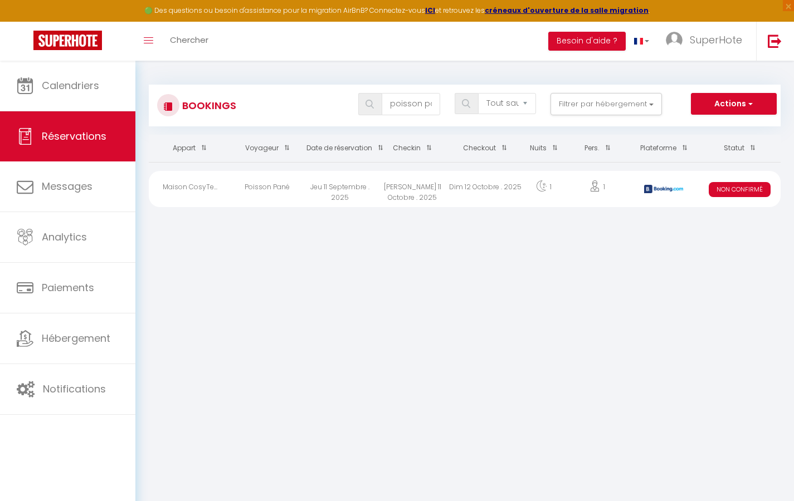
select select "KO"
select select "0"
select select "1"
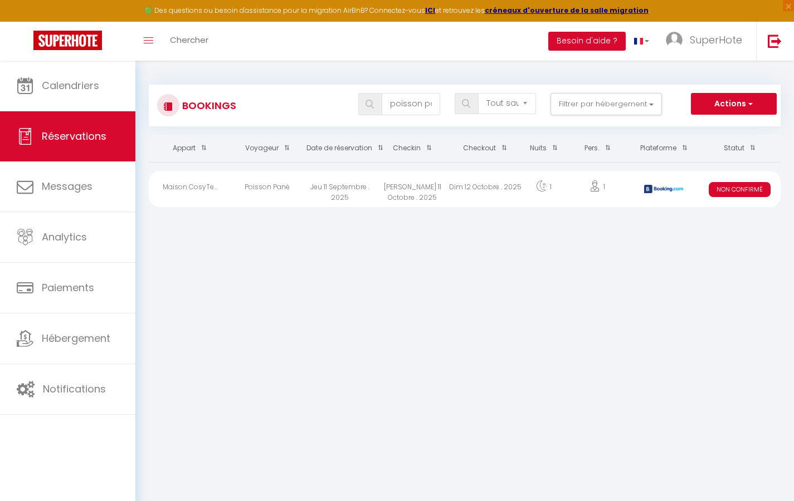
select select
